Goal: Task Accomplishment & Management: Use online tool/utility

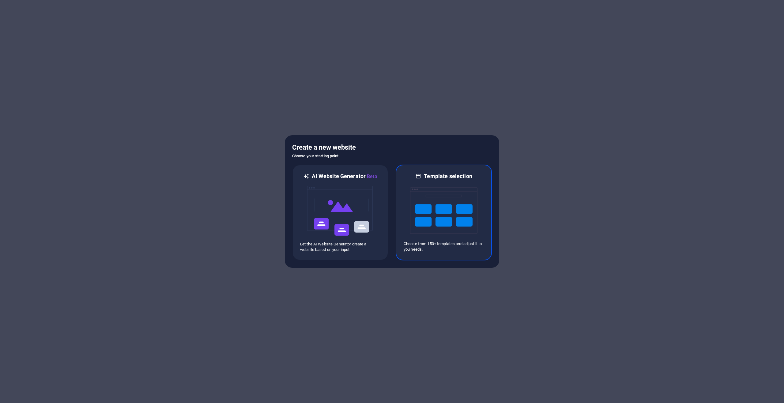
click at [456, 217] on img at bounding box center [443, 210] width 67 height 61
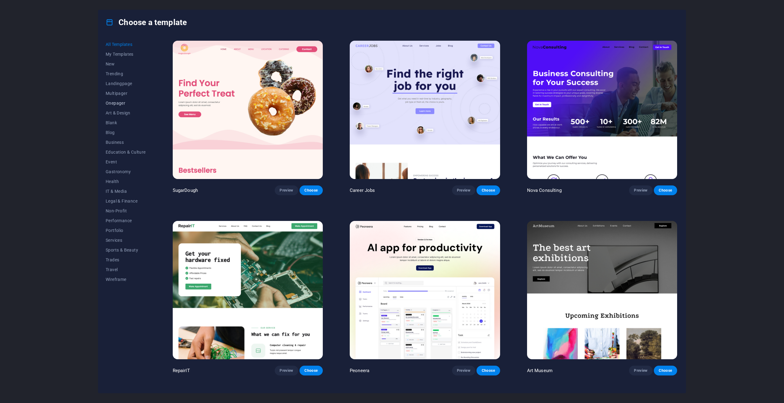
click at [118, 104] on span "Onepager" at bounding box center [126, 103] width 40 height 5
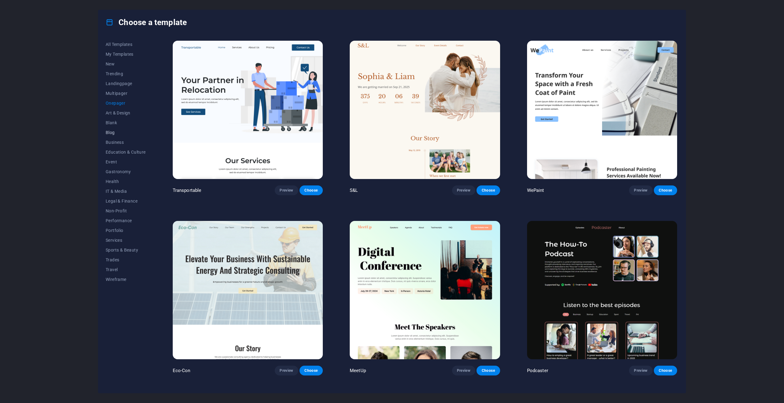
click at [108, 132] on span "Blog" at bounding box center [126, 132] width 40 height 5
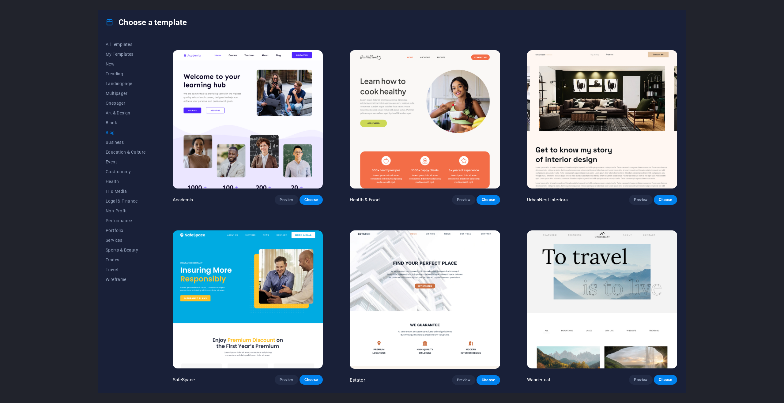
scroll to position [398, 0]
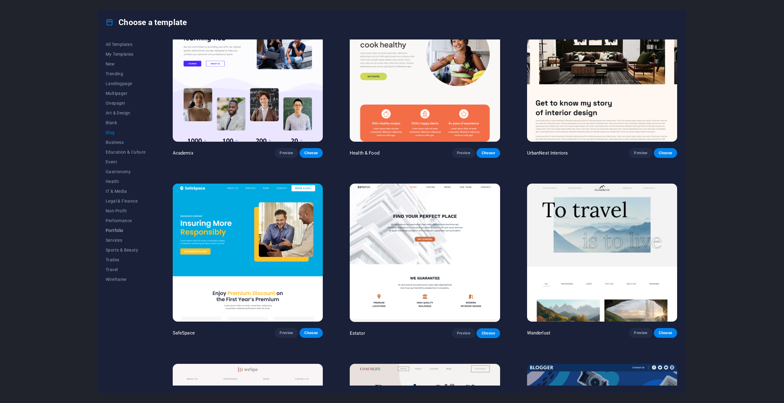
click at [111, 230] on span "Portfolio" at bounding box center [126, 230] width 40 height 5
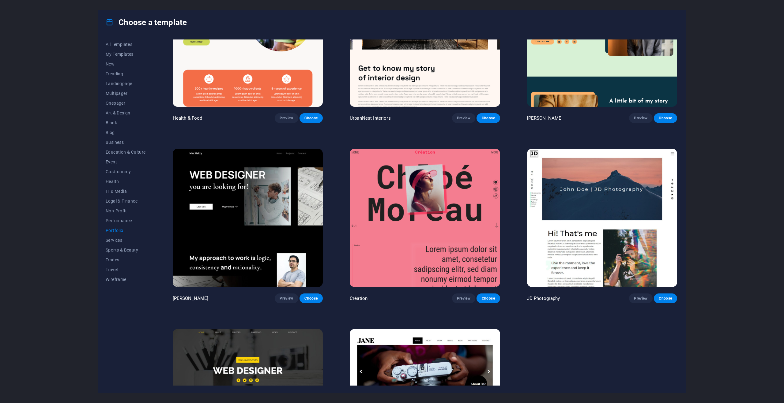
scroll to position [131, 0]
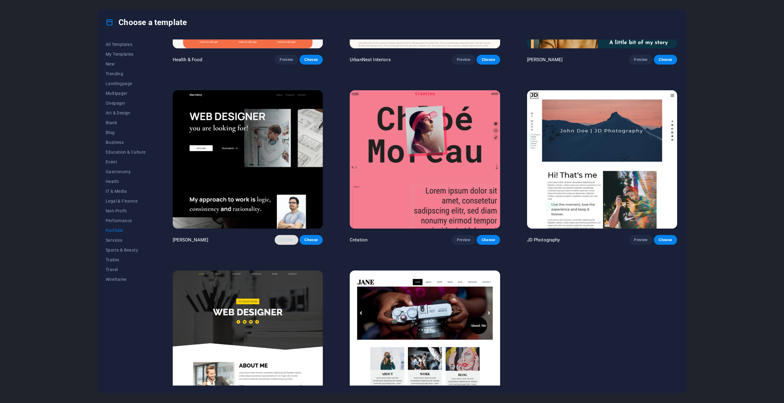
click at [285, 241] on span "Preview" at bounding box center [285, 240] width 13 height 5
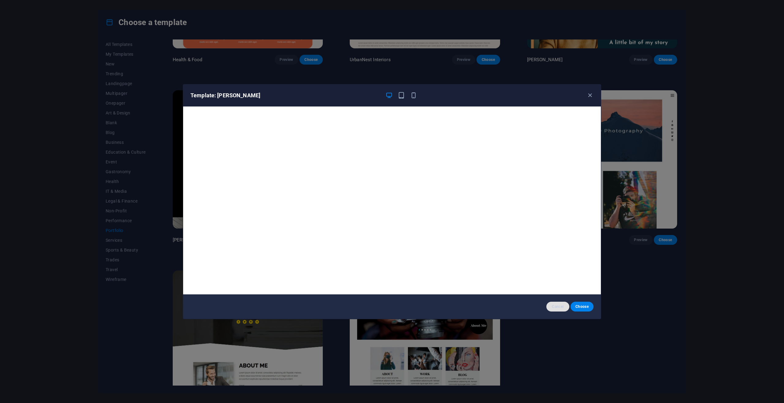
click at [559, 309] on button "Cancel" at bounding box center [557, 307] width 23 height 10
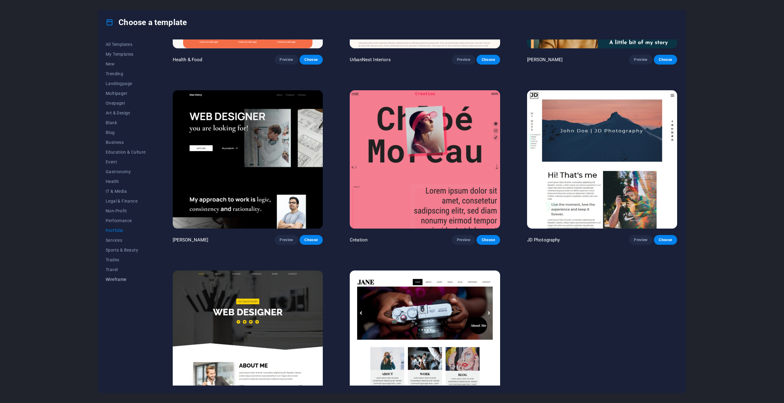
click at [118, 277] on span "Wireframe" at bounding box center [126, 279] width 40 height 5
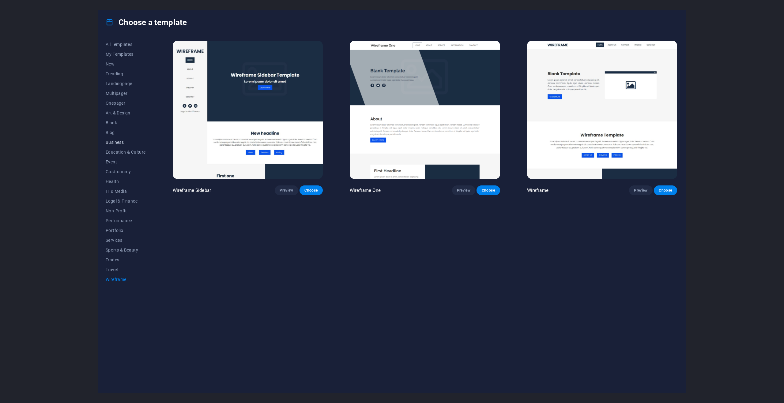
click at [110, 143] on span "Business" at bounding box center [126, 142] width 40 height 5
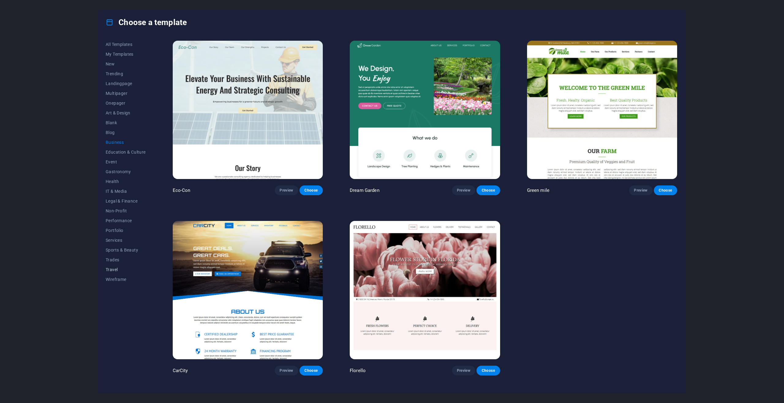
click at [107, 271] on span "Travel" at bounding box center [126, 269] width 40 height 5
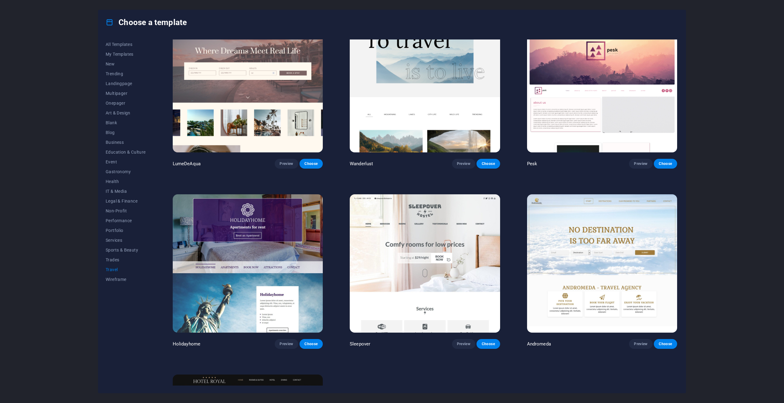
scroll to position [61, 0]
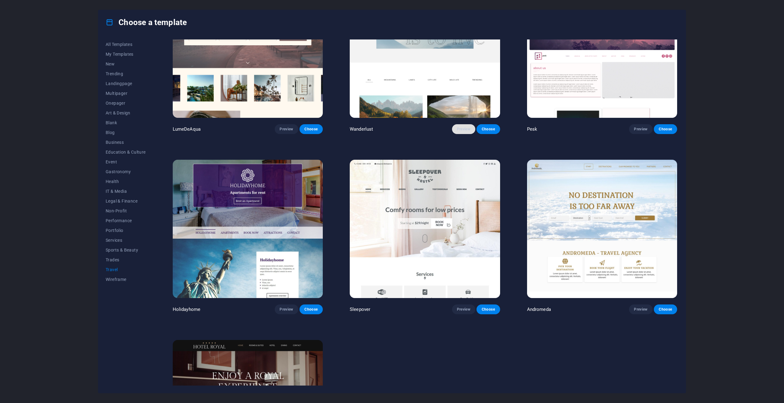
click at [465, 127] on span "Preview" at bounding box center [463, 129] width 13 height 5
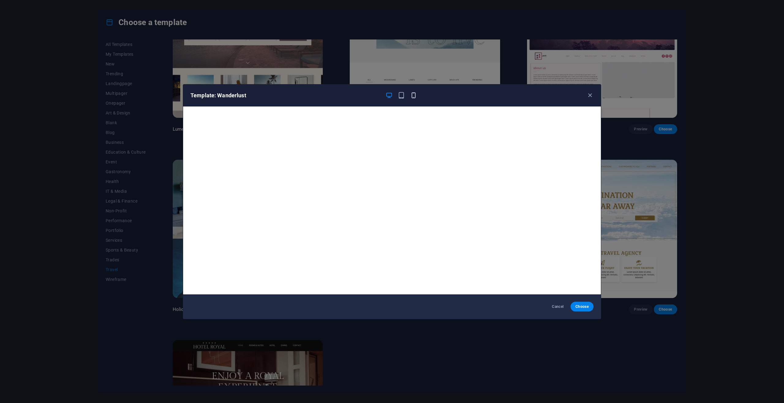
click at [412, 96] on icon "button" at bounding box center [413, 95] width 7 height 7
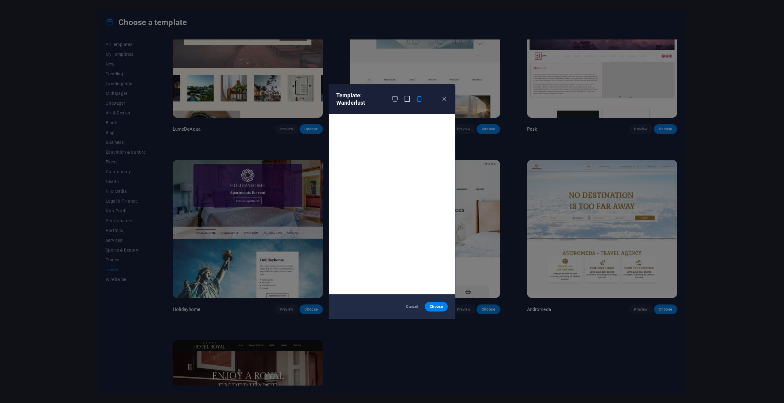
click at [409, 101] on icon "button" at bounding box center [406, 98] width 7 height 7
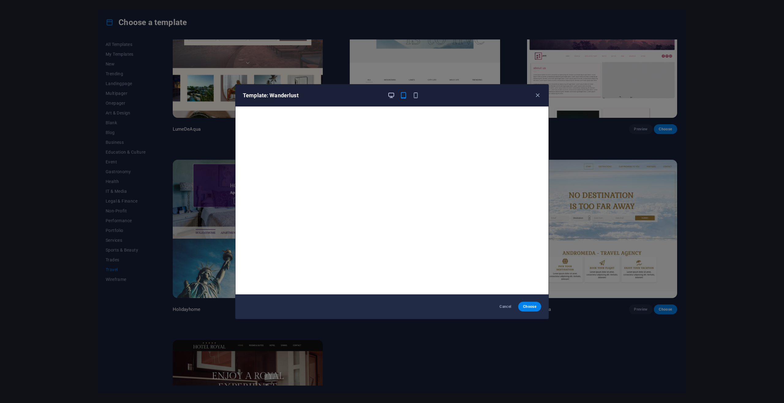
click at [388, 98] on icon "button" at bounding box center [390, 95] width 7 height 7
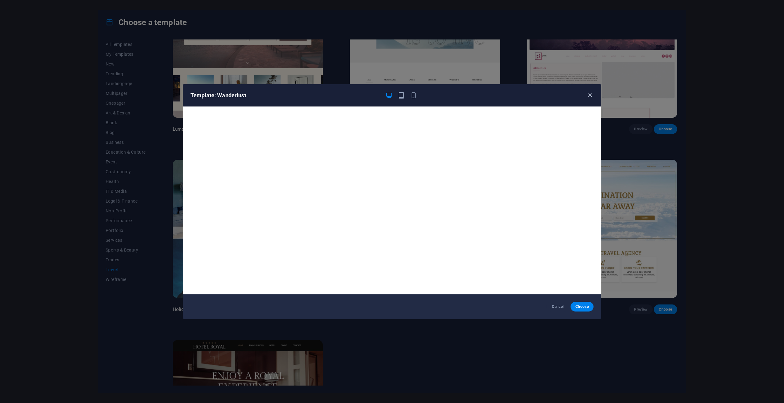
click at [587, 95] on icon "button" at bounding box center [589, 95] width 7 height 7
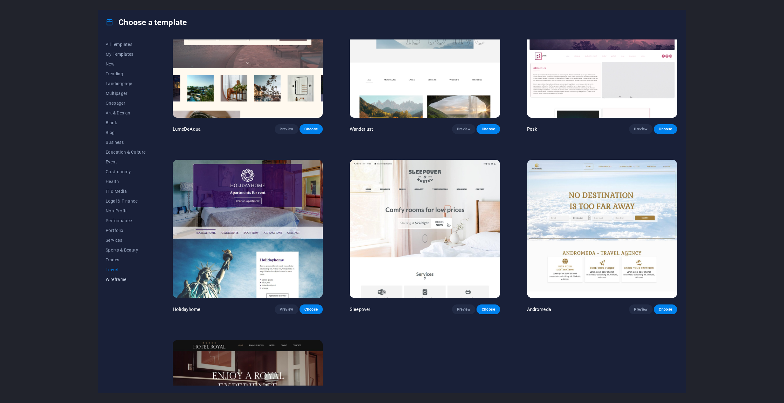
click at [123, 276] on button "Wireframe" at bounding box center [126, 280] width 40 height 10
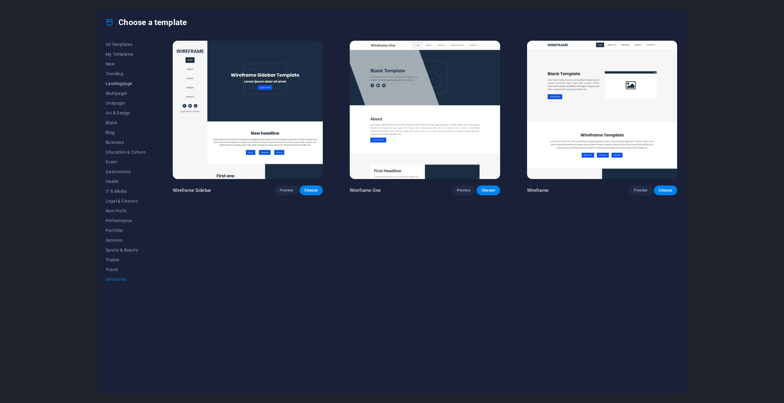
click at [120, 84] on span "Landingpage" at bounding box center [126, 83] width 40 height 5
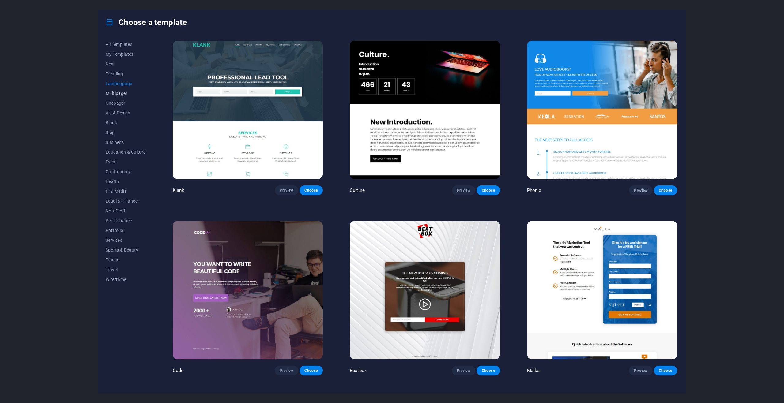
click at [123, 93] on span "Multipager" at bounding box center [126, 93] width 40 height 5
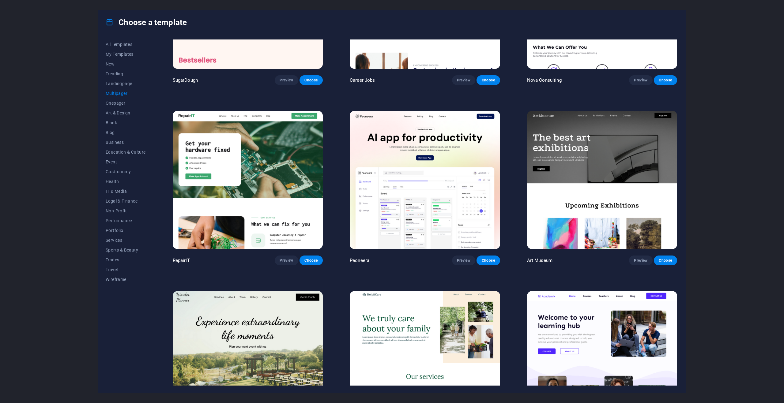
scroll to position [122, 0]
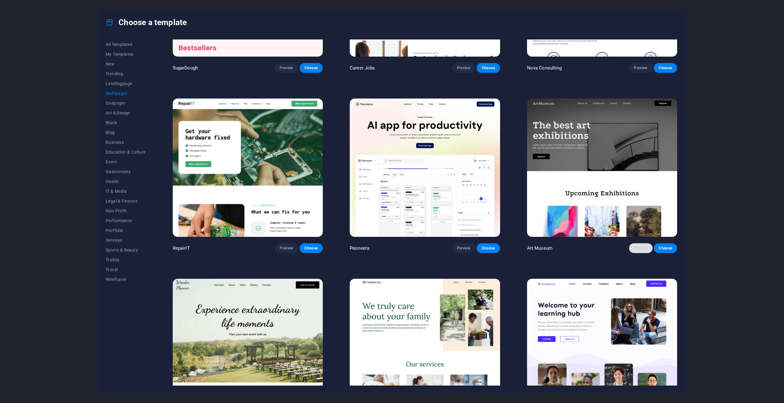
click at [643, 249] on button "Preview" at bounding box center [640, 248] width 23 height 10
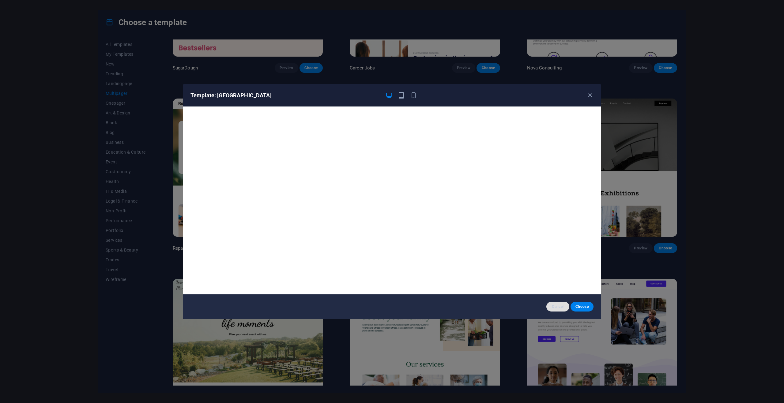
click at [555, 306] on span "Cancel" at bounding box center [557, 306] width 13 height 5
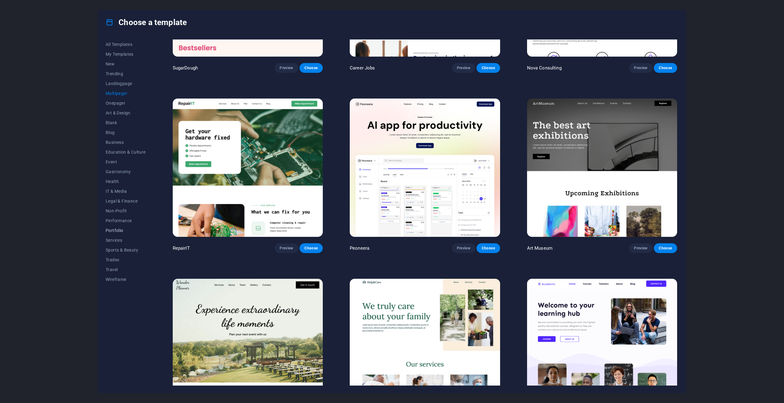
click at [118, 230] on span "Portfolio" at bounding box center [126, 230] width 40 height 5
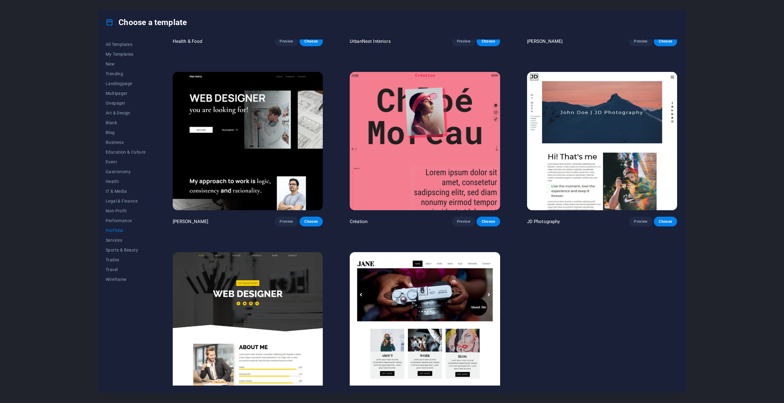
scroll to position [168, 0]
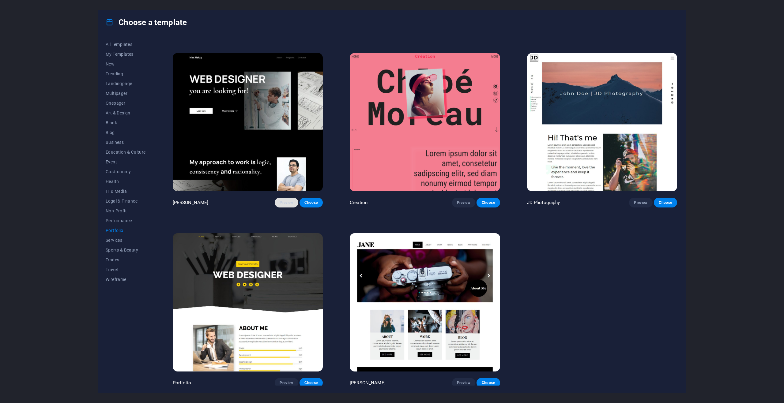
click at [285, 200] on span "Preview" at bounding box center [285, 202] width 13 height 5
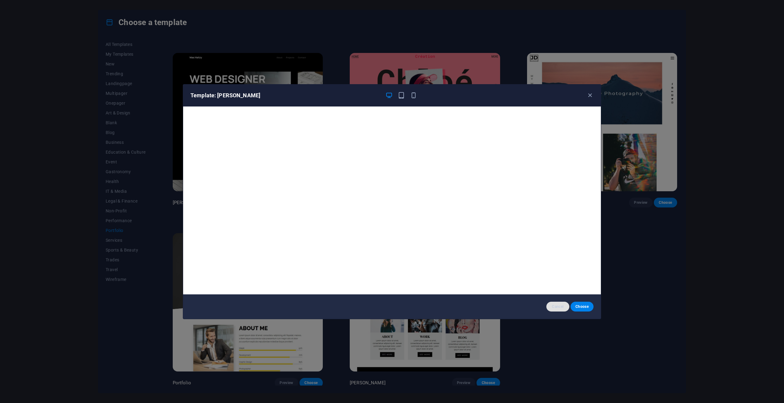
click at [556, 307] on span "Cancel" at bounding box center [557, 306] width 13 height 5
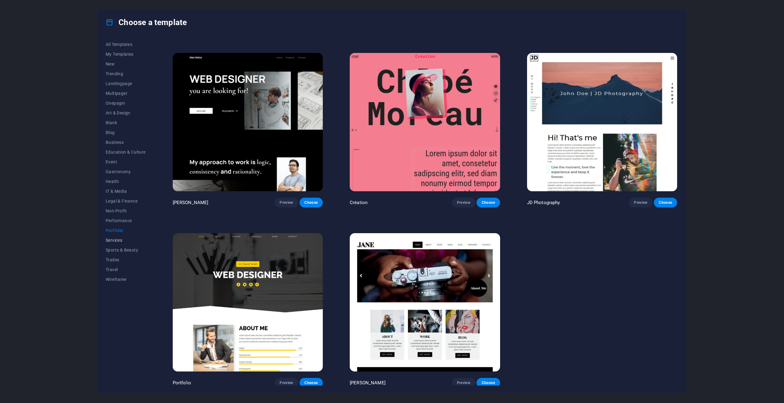
click at [119, 244] on button "Services" at bounding box center [126, 240] width 40 height 10
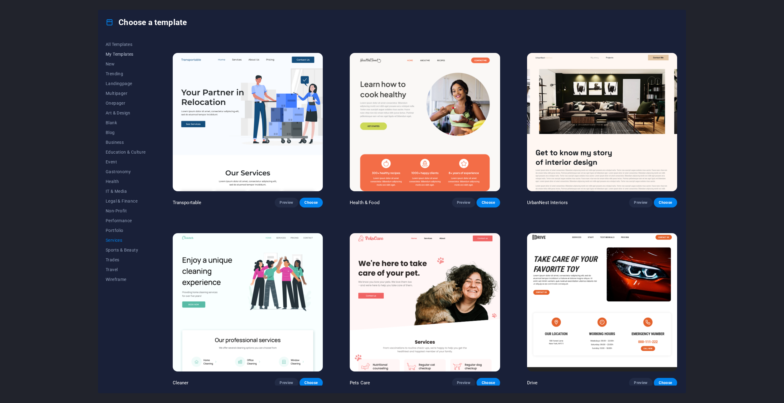
click at [132, 51] on button "My Templates" at bounding box center [126, 54] width 40 height 10
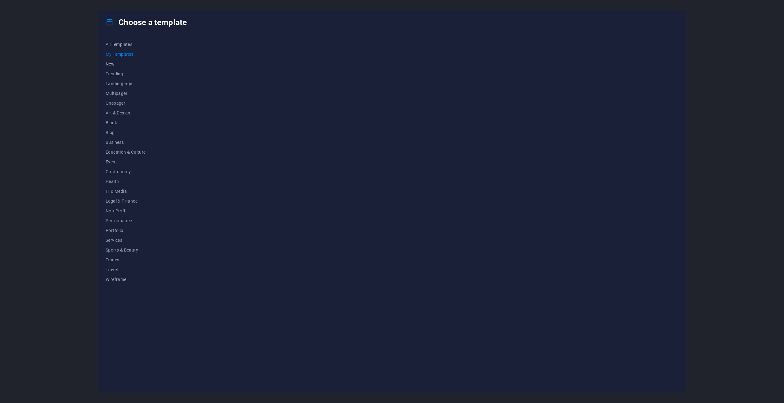
click at [111, 62] on span "New" at bounding box center [126, 64] width 40 height 5
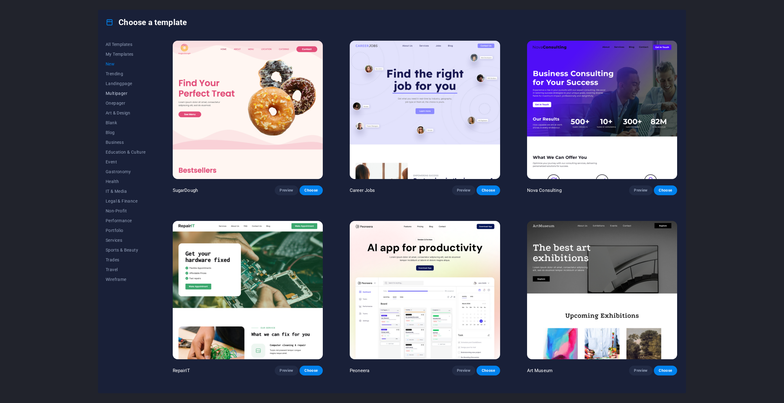
click at [120, 92] on span "Multipager" at bounding box center [126, 93] width 40 height 5
click at [119, 104] on span "Onepager" at bounding box center [126, 103] width 40 height 5
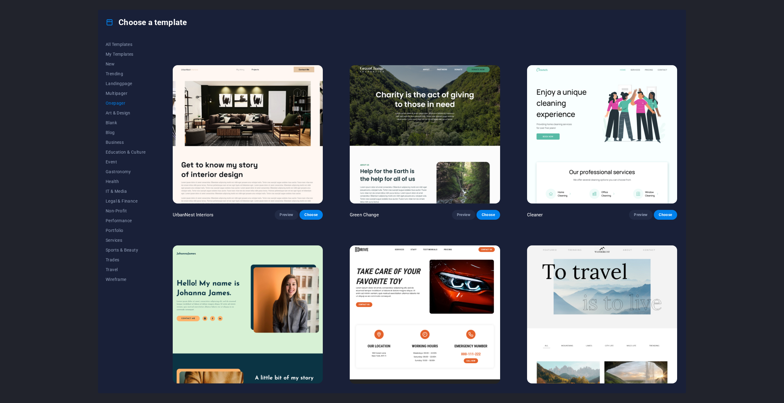
scroll to position [337, 0]
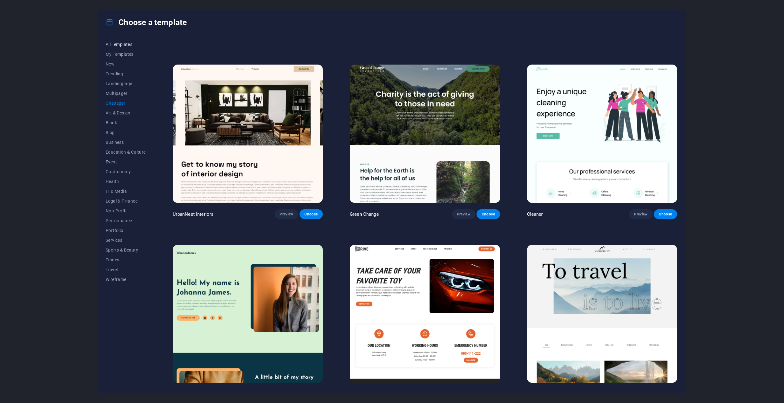
click at [120, 45] on span "All Templates" at bounding box center [126, 44] width 40 height 5
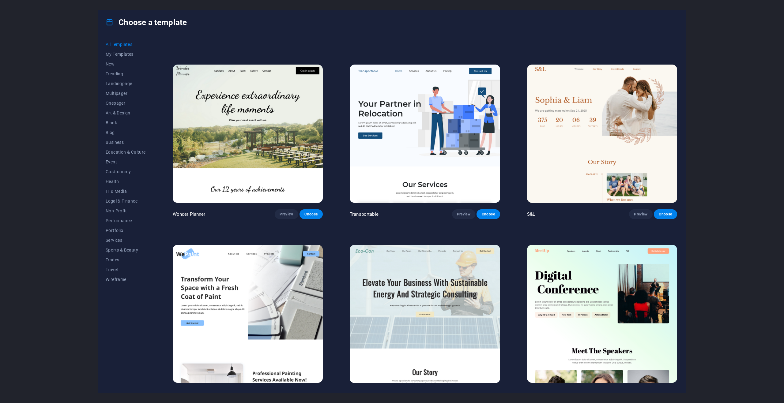
scroll to position [875, 0]
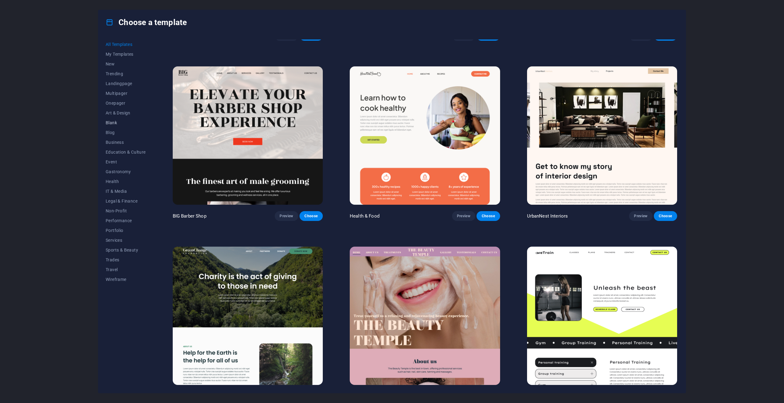
click at [115, 123] on span "Blank" at bounding box center [126, 122] width 40 height 5
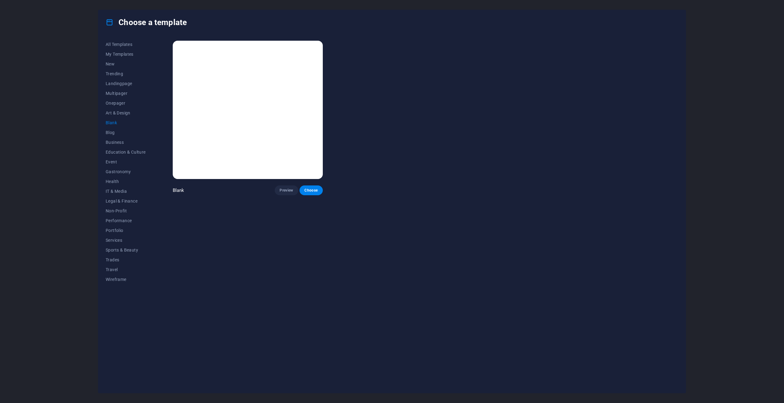
scroll to position [0, 0]
click at [308, 191] on span "Choose" at bounding box center [310, 190] width 13 height 5
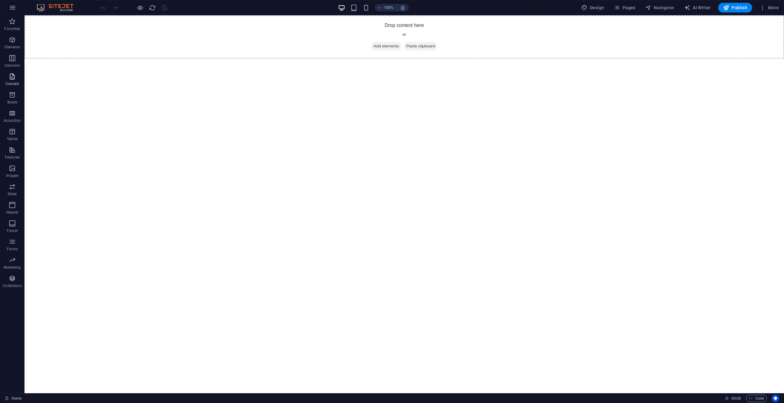
click at [15, 81] on span "Content" at bounding box center [12, 80] width 24 height 15
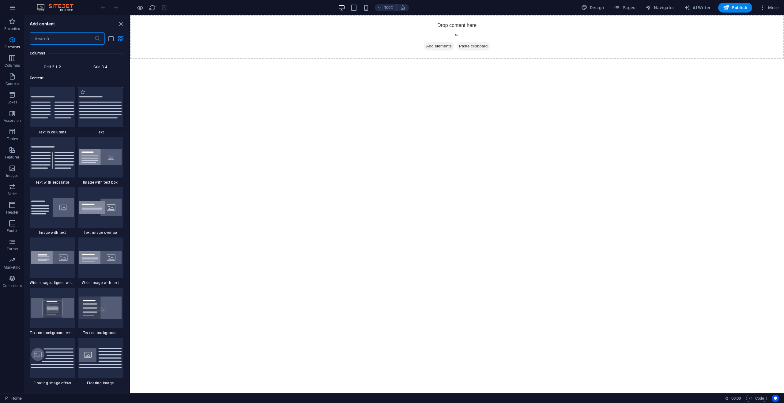
scroll to position [1071, 0]
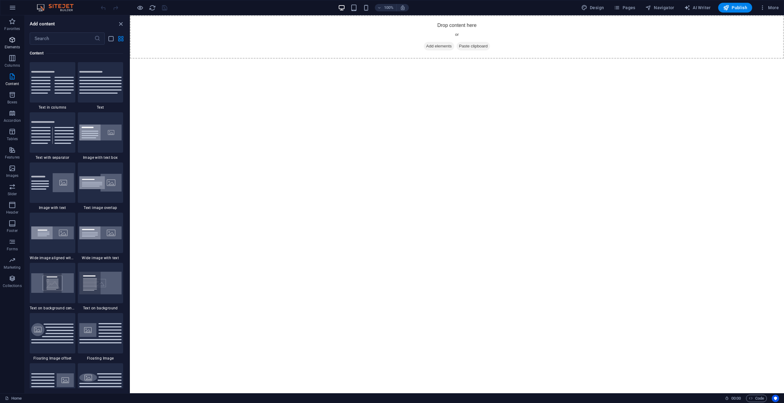
click at [15, 43] on icon "button" at bounding box center [12, 39] width 7 height 7
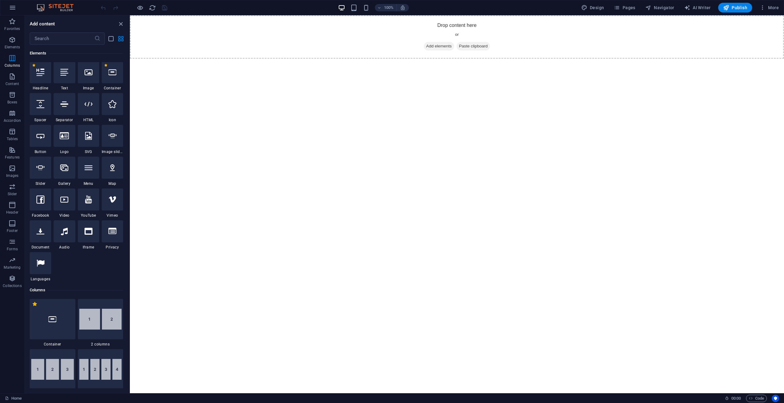
scroll to position [65, 0]
click at [112, 76] on icon at bounding box center [112, 73] width 8 height 8
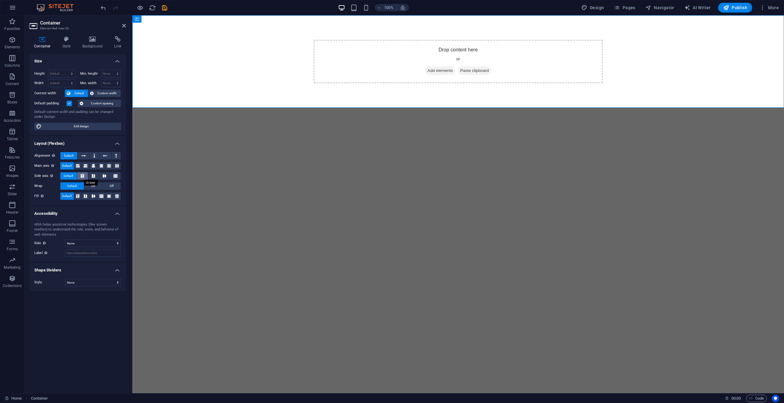
click at [80, 175] on icon at bounding box center [82, 176] width 7 height 4
click at [83, 177] on icon at bounding box center [82, 176] width 7 height 4
click at [92, 174] on icon at bounding box center [93, 176] width 7 height 4
click at [106, 179] on button at bounding box center [104, 175] width 11 height 7
click at [121, 178] on div "Alignment Determines the flex direction. Default Main axis Determine how elemen…" at bounding box center [77, 176] width 96 height 58
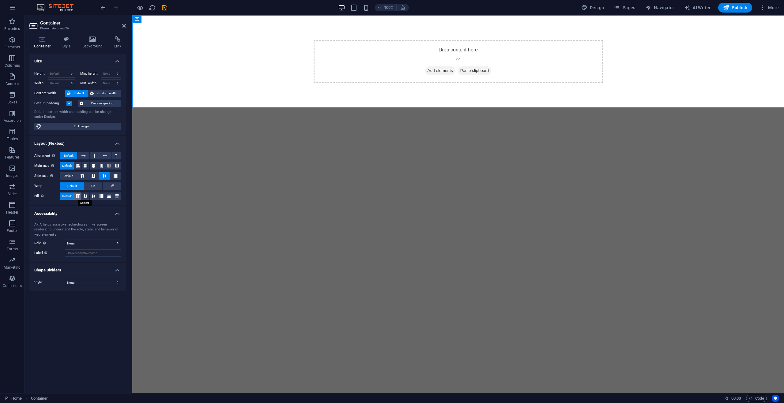
click at [80, 198] on button at bounding box center [78, 196] width 8 height 7
drag, startPoint x: 88, startPoint y: 197, endPoint x: 94, endPoint y: 198, distance: 6.3
click at [90, 198] on div "Fill Controls the distances and direction of elements on the y-axis across seve…" at bounding box center [77, 197] width 87 height 8
click at [109, 199] on button at bounding box center [109, 196] width 8 height 7
click at [14, 63] on p "Columns" at bounding box center [12, 65] width 15 height 5
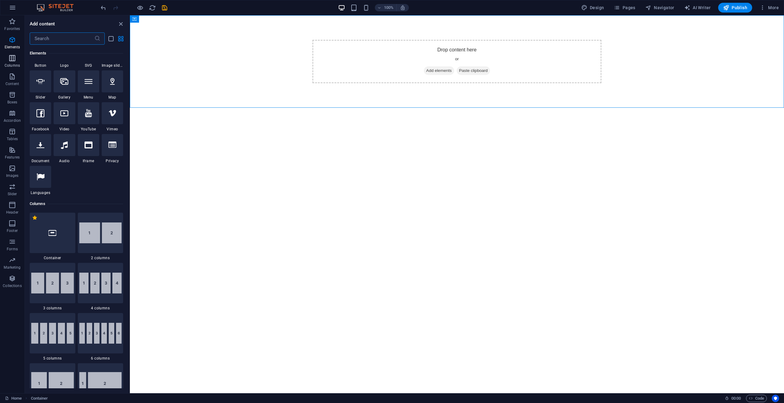
scroll to position [303, 0]
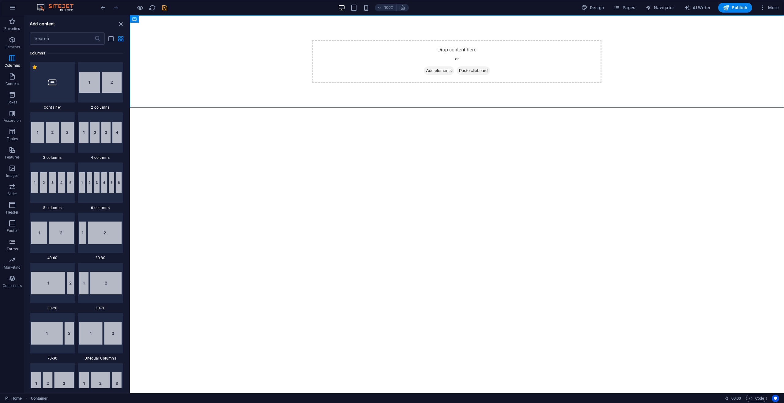
click at [8, 244] on span "Forms" at bounding box center [12, 245] width 24 height 15
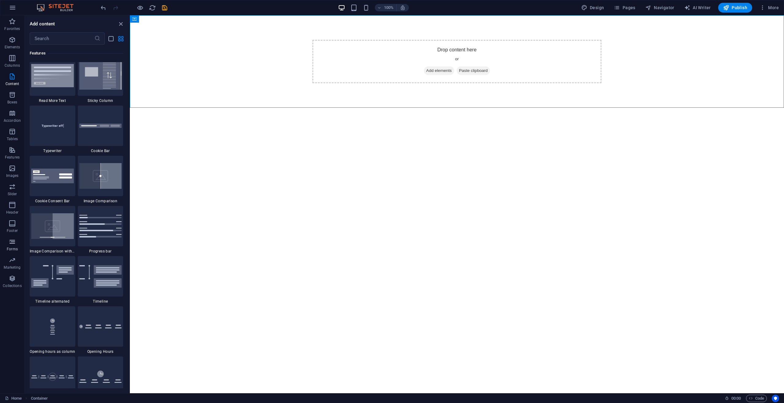
scroll to position [4469, 0]
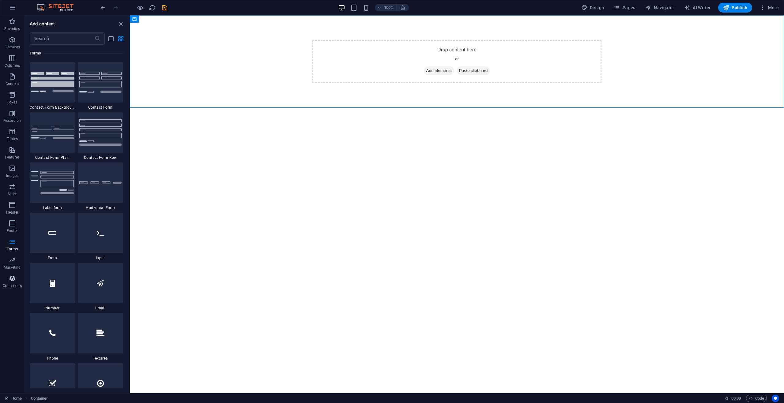
click at [14, 279] on icon "button" at bounding box center [12, 278] width 7 height 7
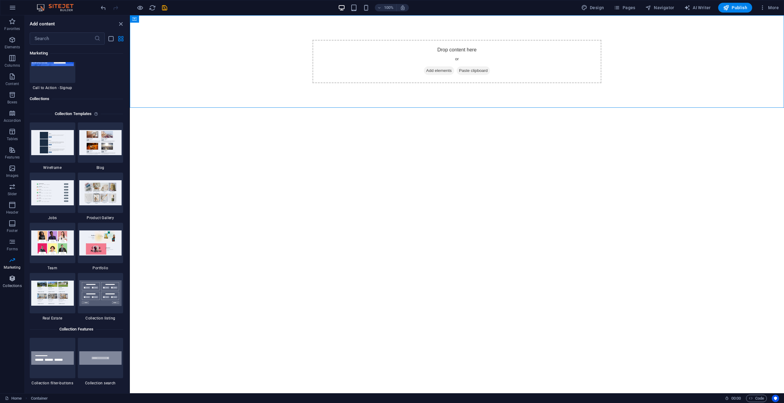
scroll to position [5603, 0]
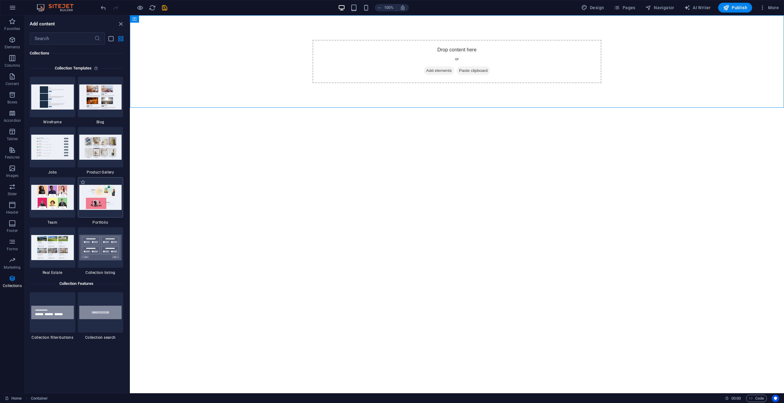
click at [106, 194] on img at bounding box center [100, 197] width 43 height 25
click at [15, 40] on icon "button" at bounding box center [12, 39] width 7 height 7
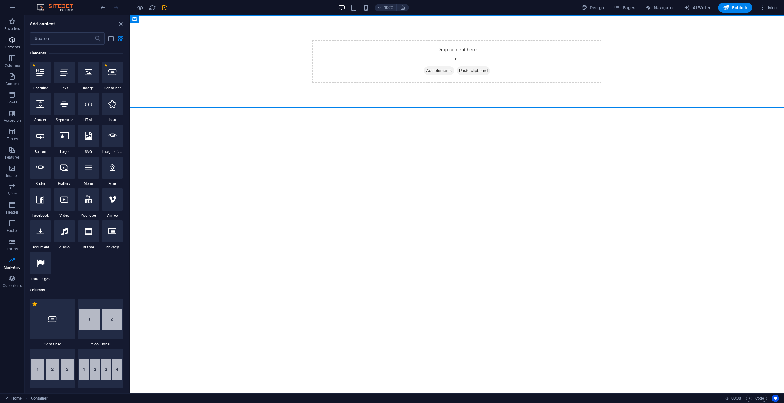
scroll to position [65, 0]
click at [66, 107] on icon at bounding box center [64, 105] width 8 height 8
select select "%"
select select "px"
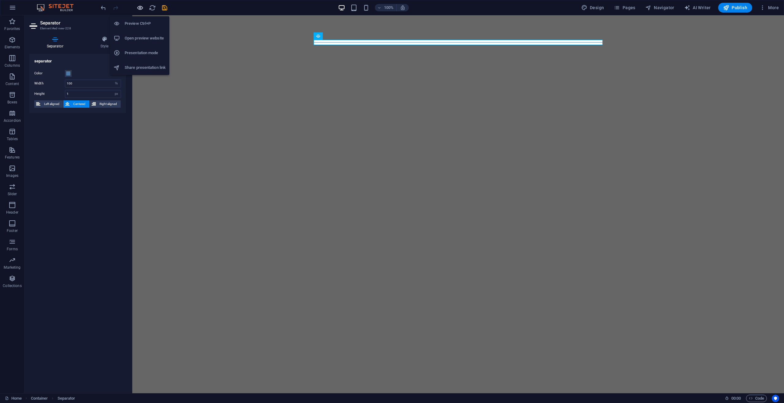
click at [143, 9] on icon "button" at bounding box center [140, 7] width 7 height 7
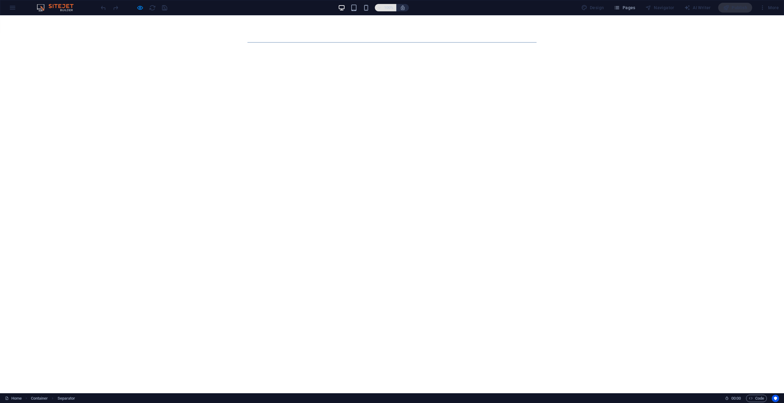
click at [381, 8] on icon "button" at bounding box center [379, 8] width 4 height 4
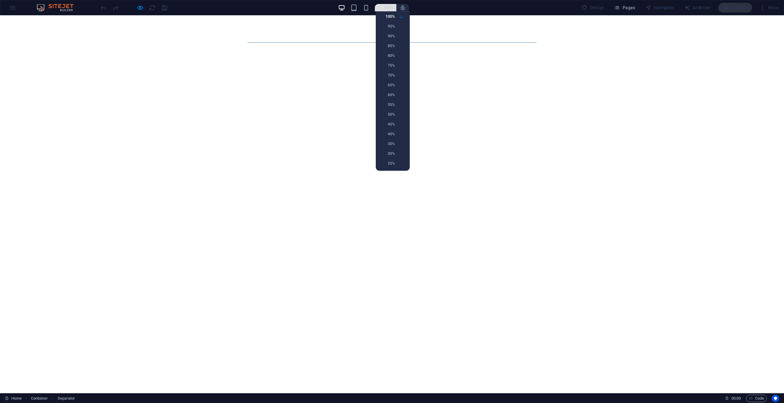
click at [381, 8] on div at bounding box center [392, 201] width 784 height 403
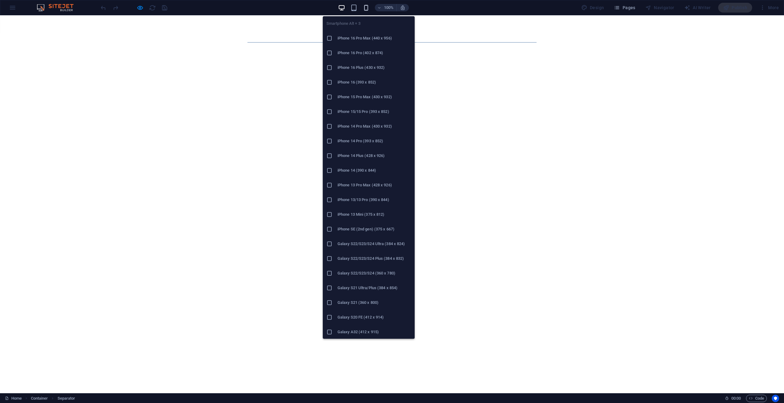
click at [369, 6] on icon "button" at bounding box center [365, 7] width 7 height 7
click at [363, 244] on h6 "Galaxy S21 (360 x 800)" at bounding box center [373, 241] width 73 height 7
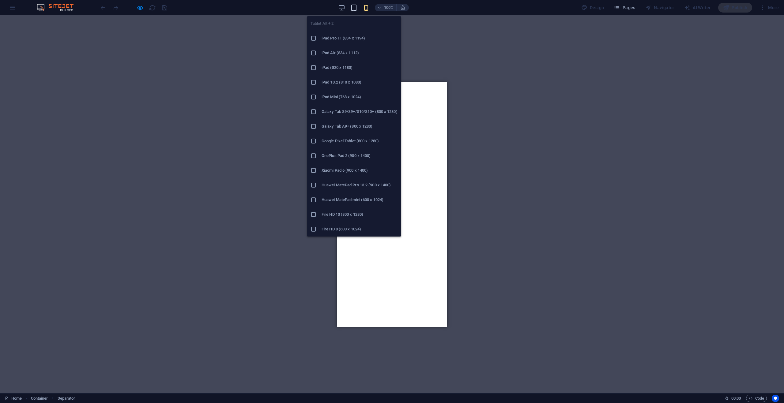
click at [357, 8] on icon "button" at bounding box center [353, 7] width 7 height 7
click at [335, 125] on h6 "Galaxy Tab A9+ (800 x 1280)" at bounding box center [359, 126] width 76 height 7
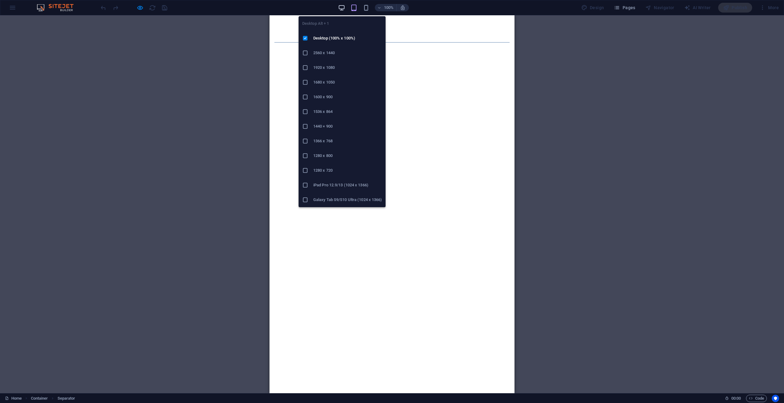
click at [343, 8] on icon "button" at bounding box center [341, 7] width 7 height 7
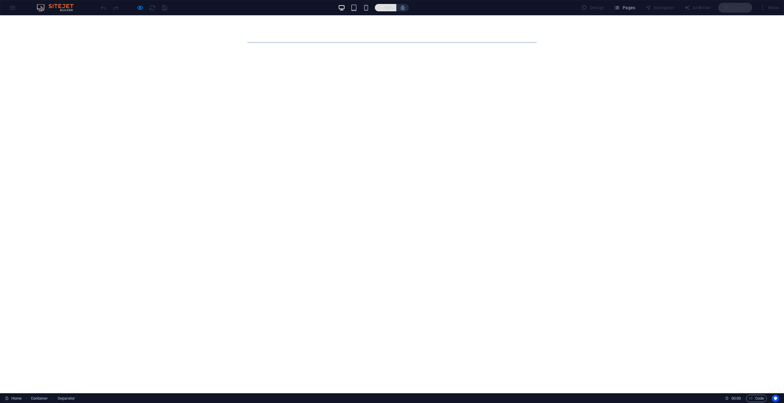
click at [380, 9] on icon "button" at bounding box center [379, 8] width 4 height 4
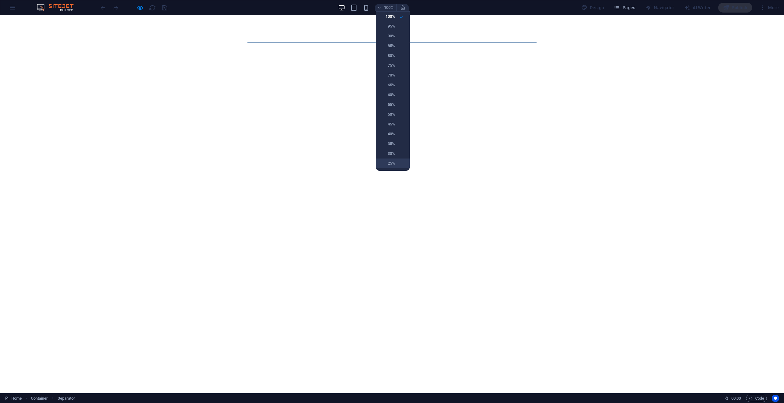
click at [392, 165] on h6 "25%" at bounding box center [387, 163] width 16 height 7
